Goal: Transaction & Acquisition: Subscribe to service/newsletter

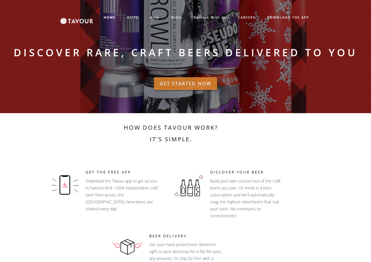
click at [185, 83] on link "GET STARTED NOW" at bounding box center [185, 83] width 63 height 13
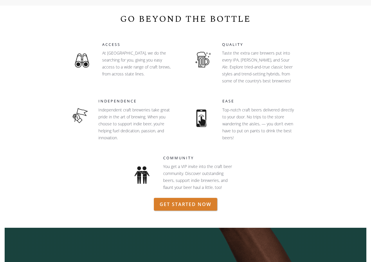
scroll to position [552, 0]
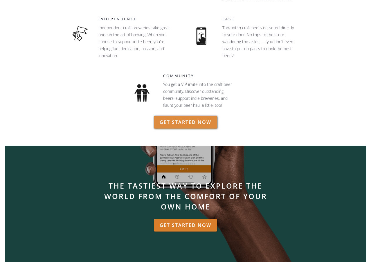
click at [183, 120] on link "GET STARTED NOW" at bounding box center [185, 122] width 63 height 13
